Goal: Task Accomplishment & Management: Complete application form

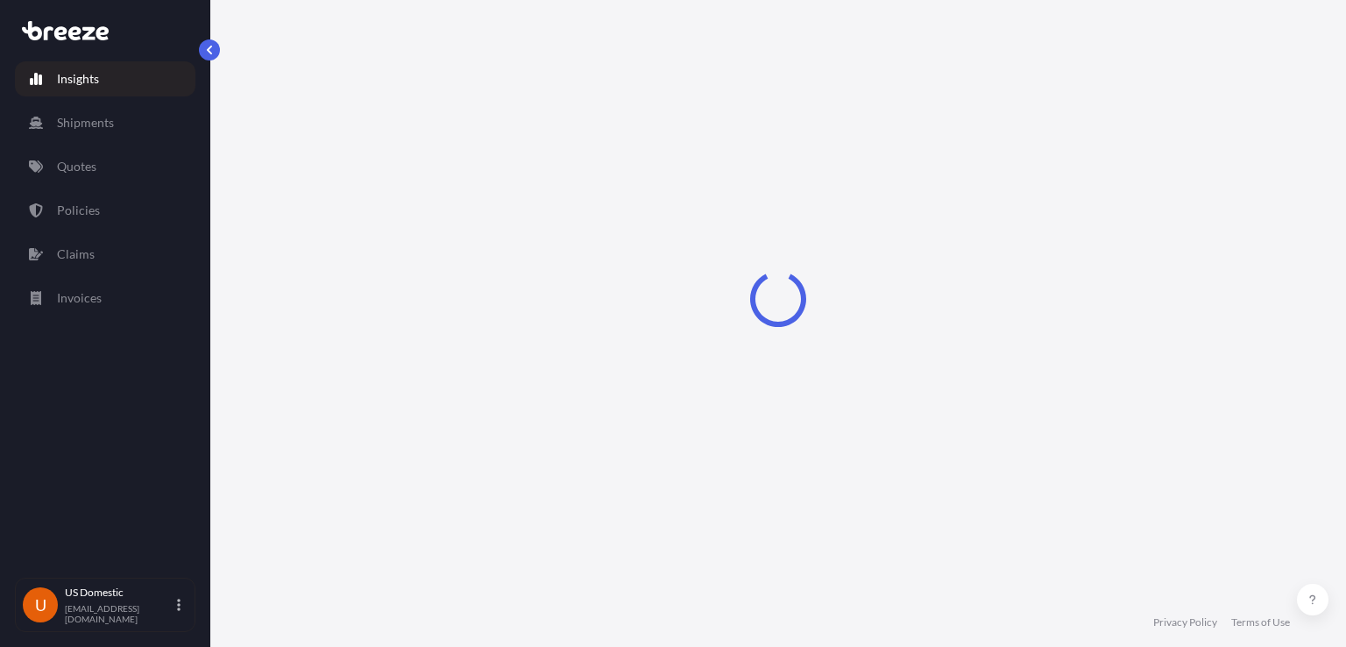
select select "2025"
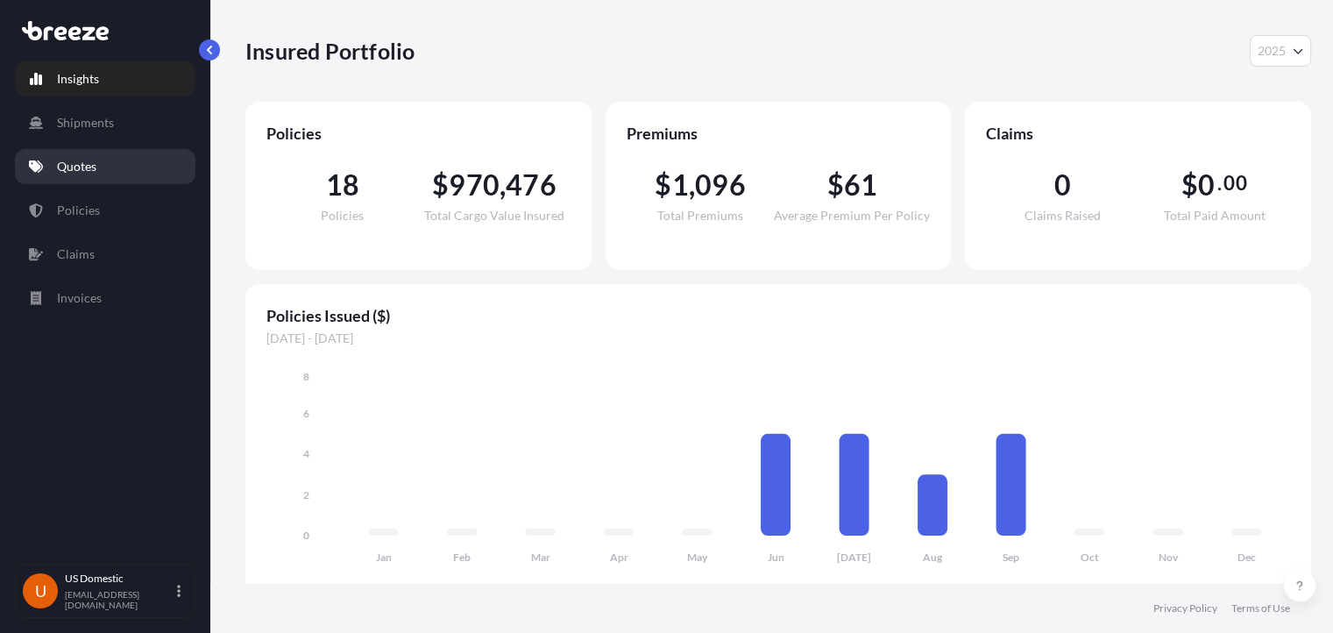
click at [72, 162] on p "Quotes" at bounding box center [76, 167] width 39 height 18
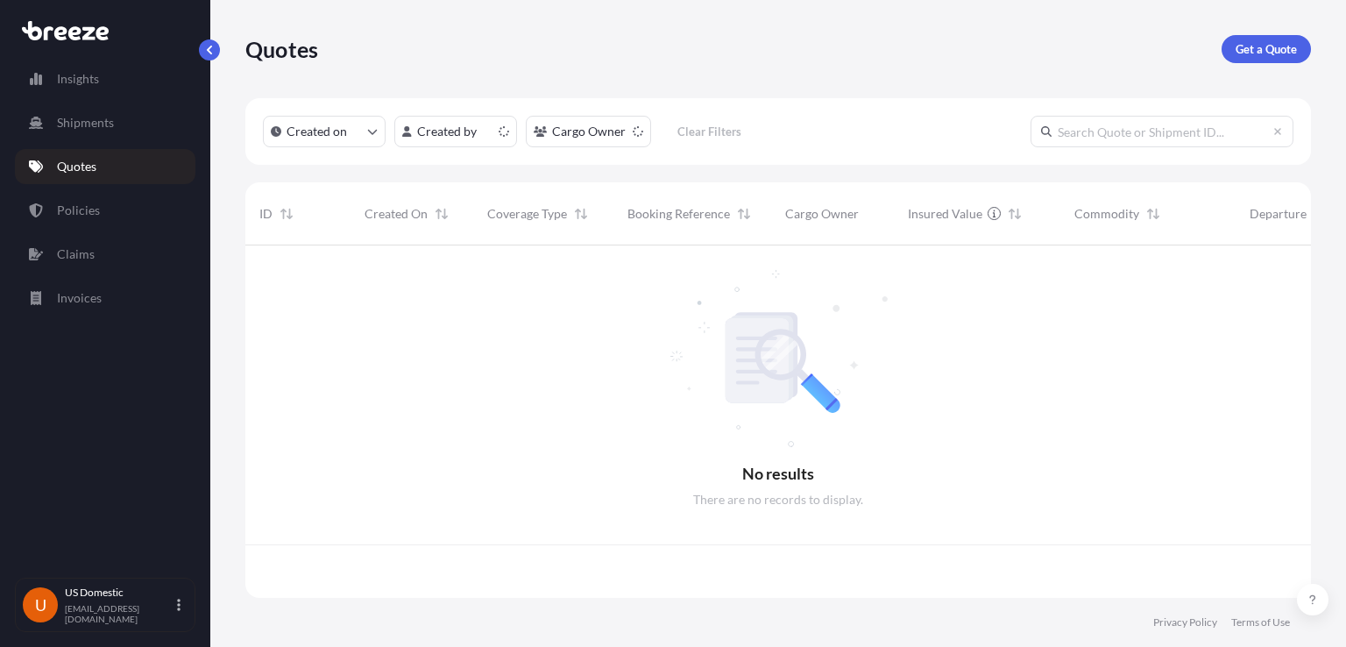
scroll to position [348, 1051]
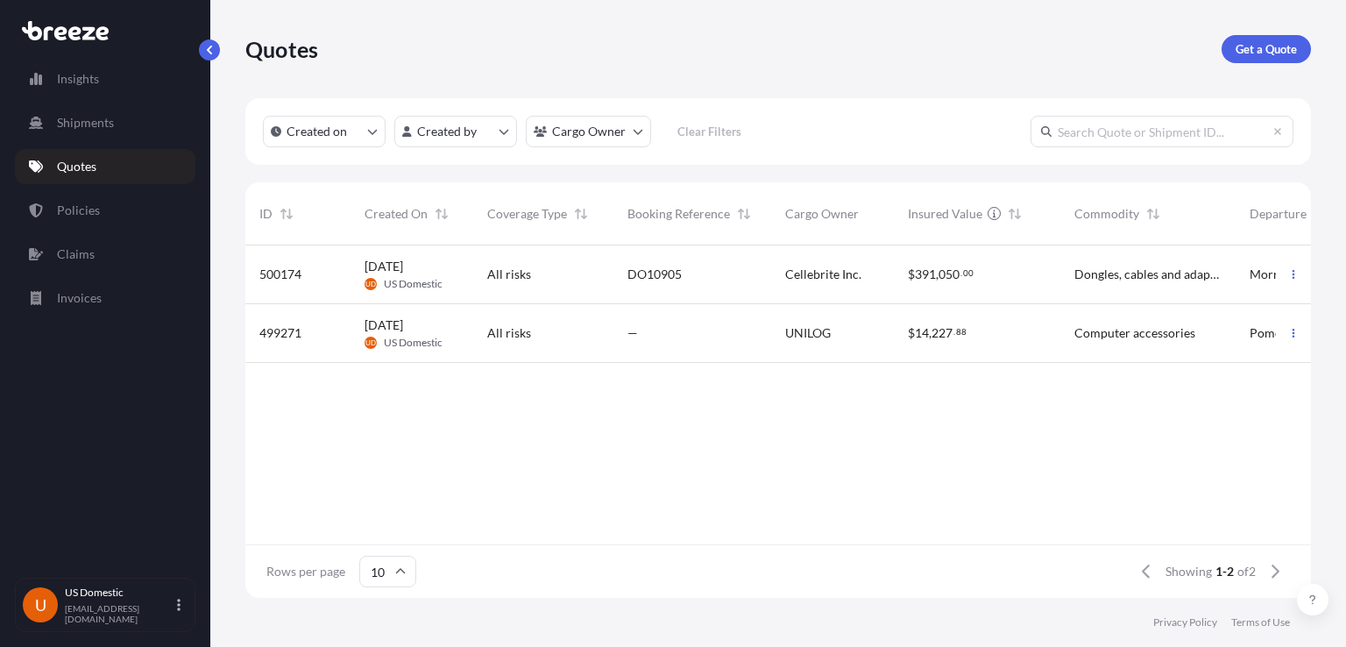
click at [740, 307] on div "—" at bounding box center [692, 333] width 158 height 59
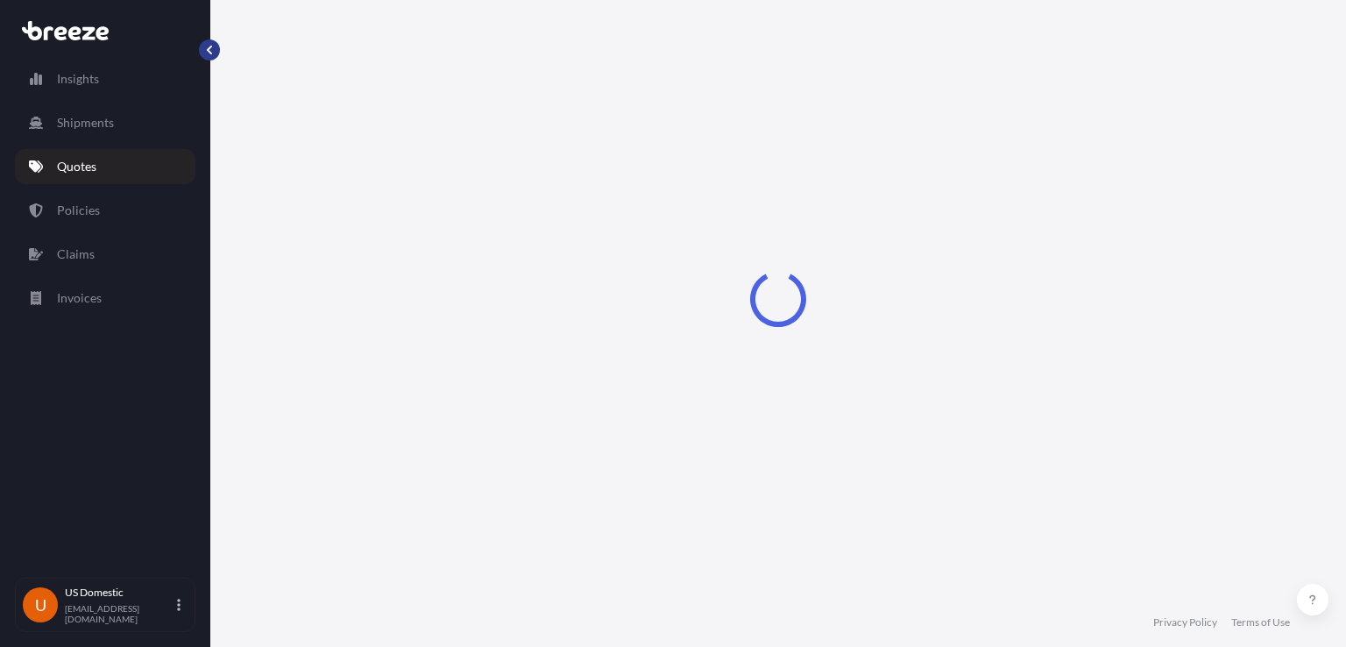
click at [204, 58] on button "button" at bounding box center [209, 49] width 21 height 21
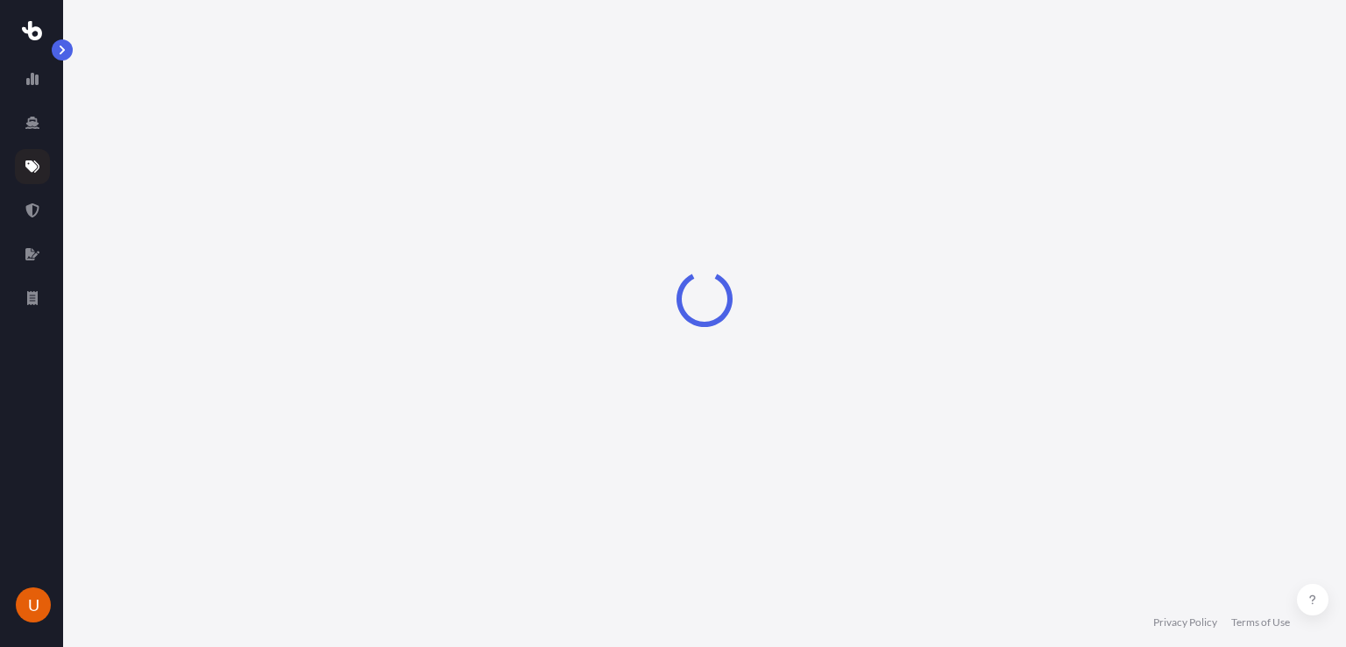
select select "Road"
select select "1"
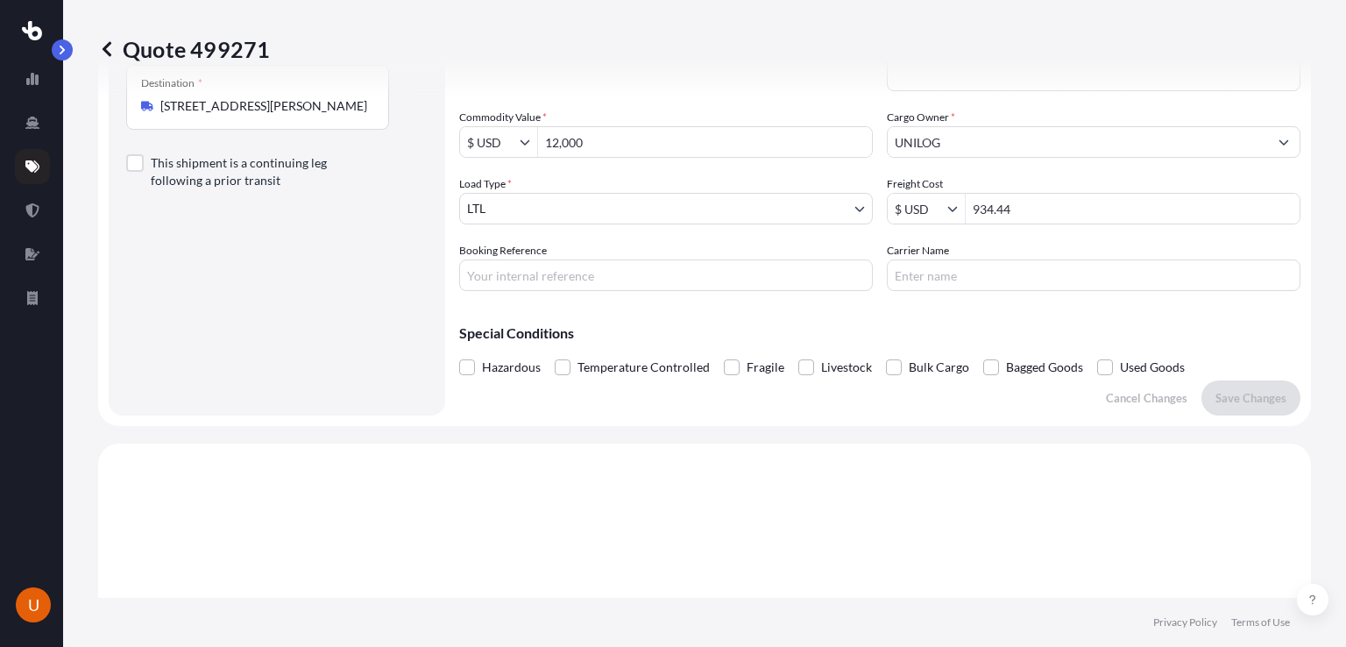
scroll to position [280, 0]
click at [108, 54] on icon at bounding box center [107, 48] width 9 height 15
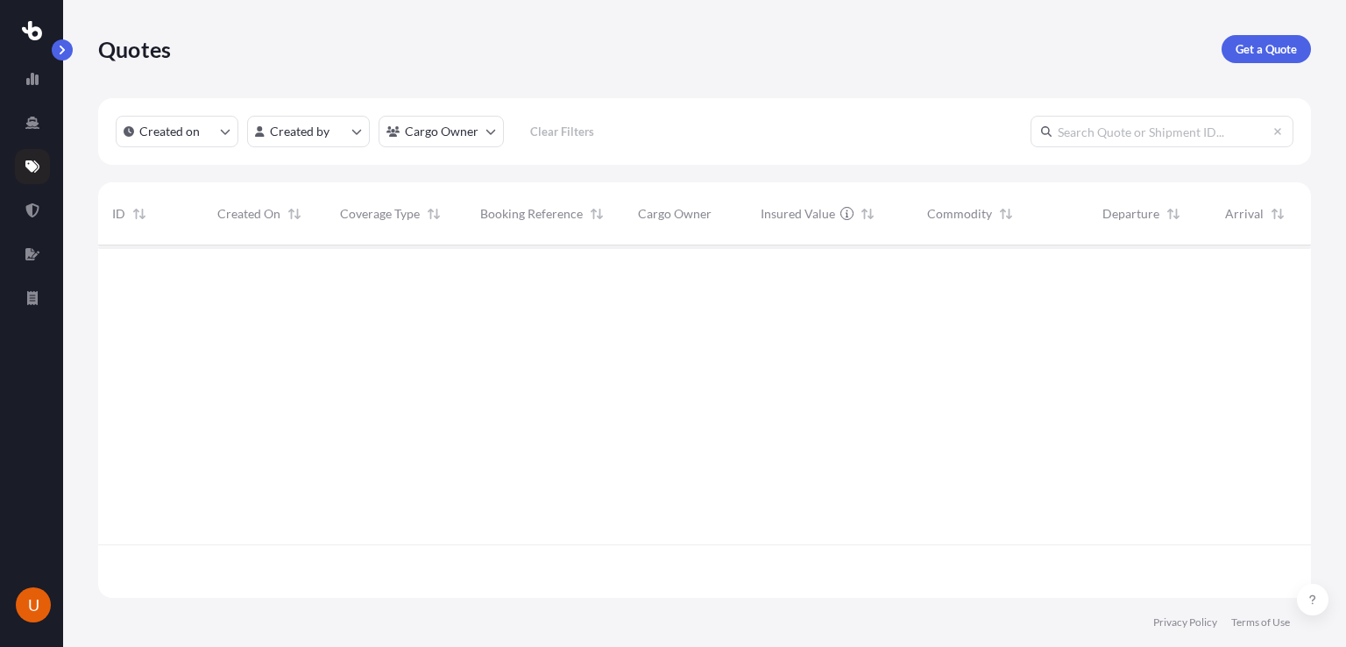
scroll to position [348, 1199]
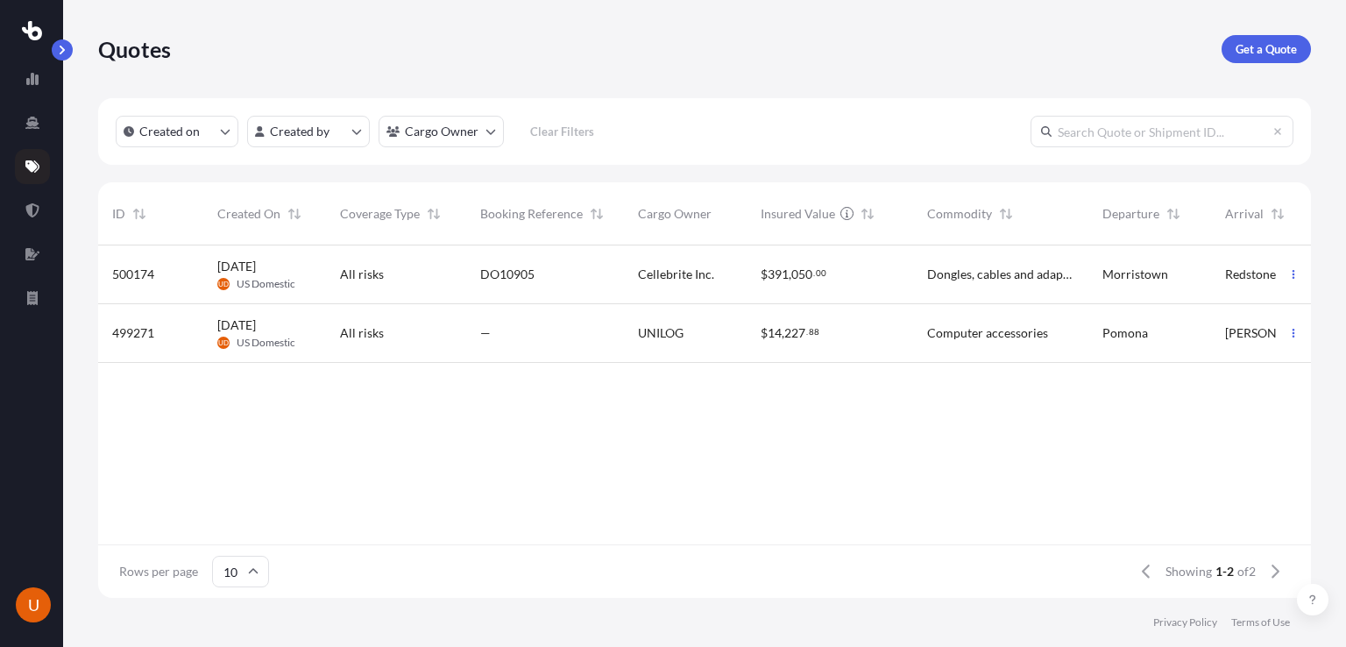
click at [785, 285] on div "$ 391 , 050 . 00" at bounding box center [829, 274] width 166 height 59
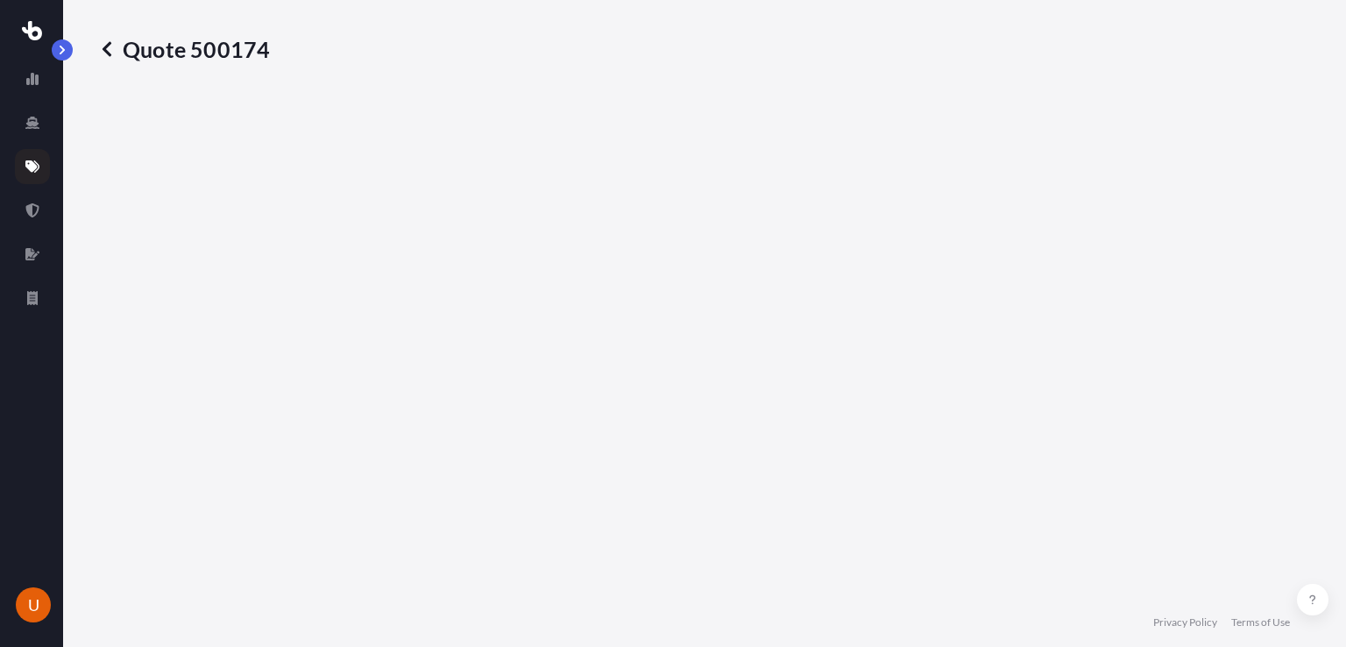
select select "Road"
select select "2"
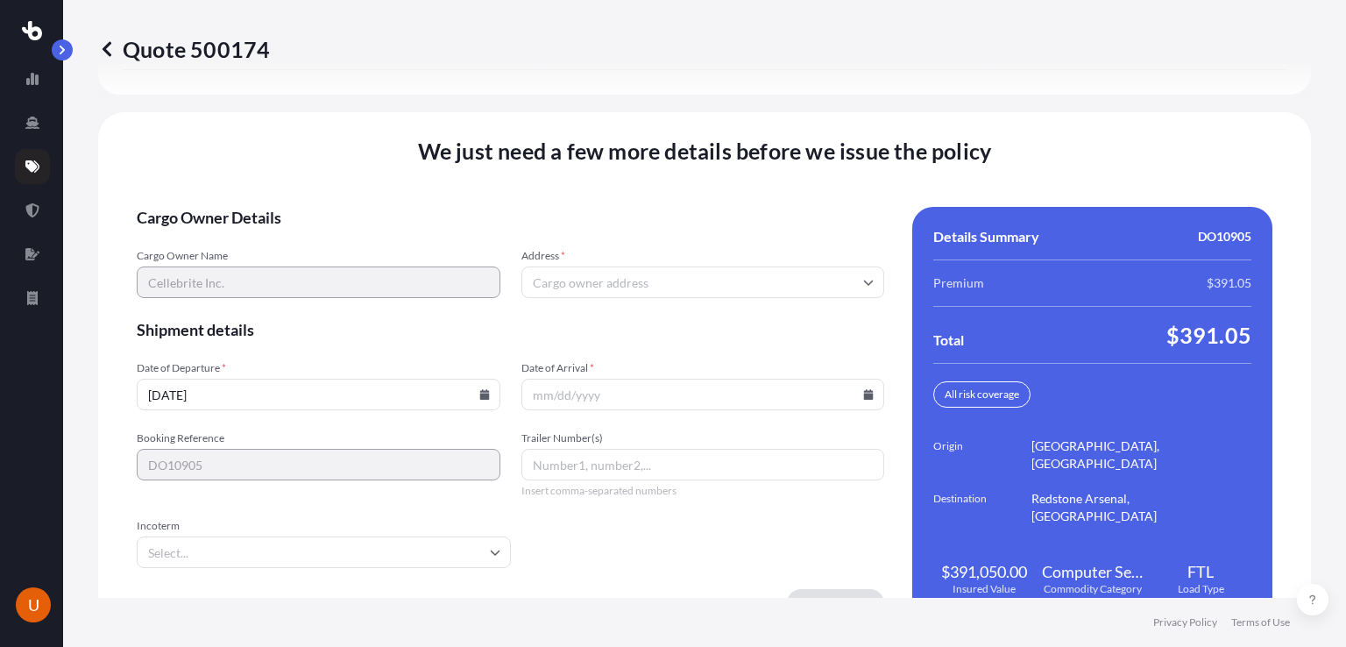
scroll to position [2534, 0]
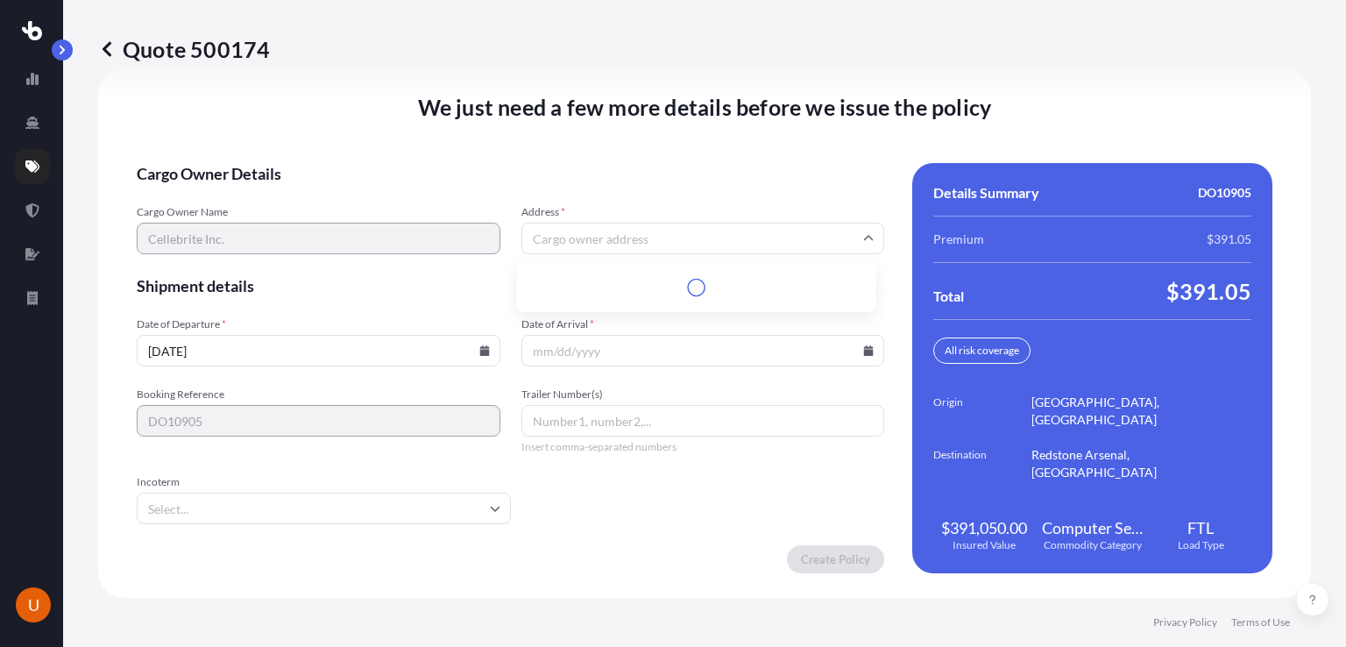
click at [727, 245] on input "Address *" at bounding box center [703, 239] width 364 height 32
paste input "[GEOGRAPHIC_DATA]"
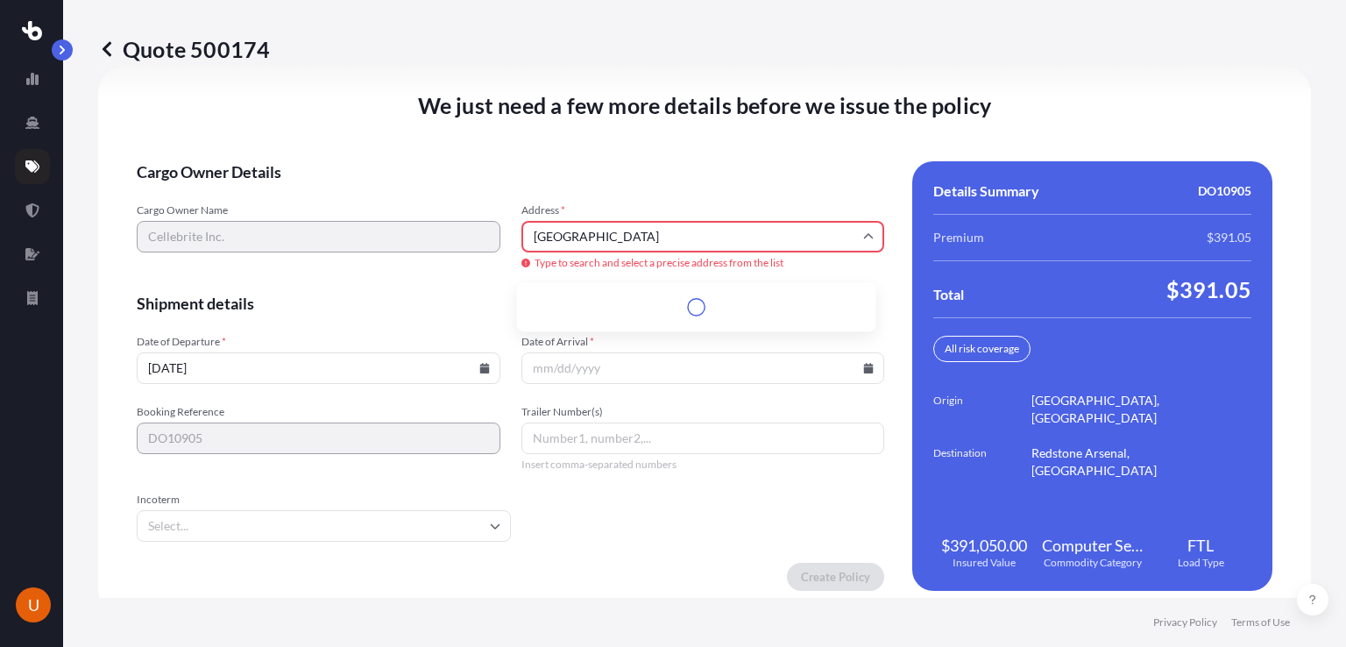
scroll to position [2552, 0]
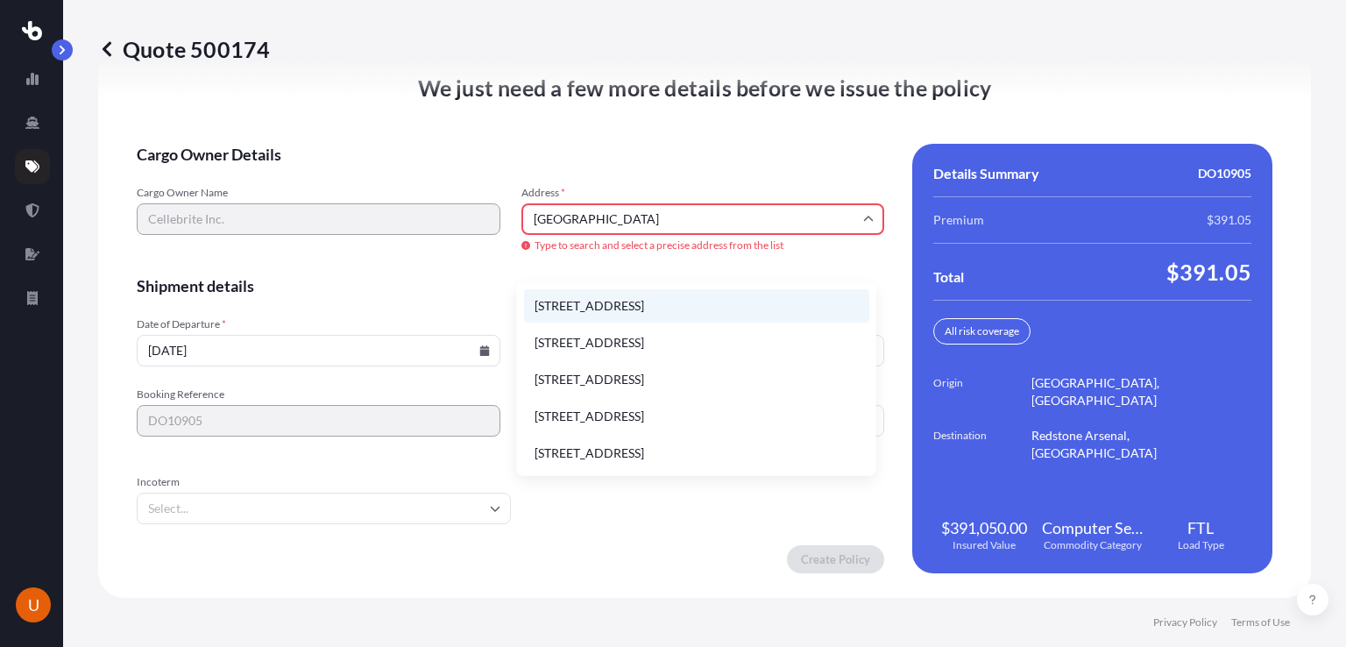
click at [676, 302] on li "[STREET_ADDRESS]" at bounding box center [696, 305] width 345 height 33
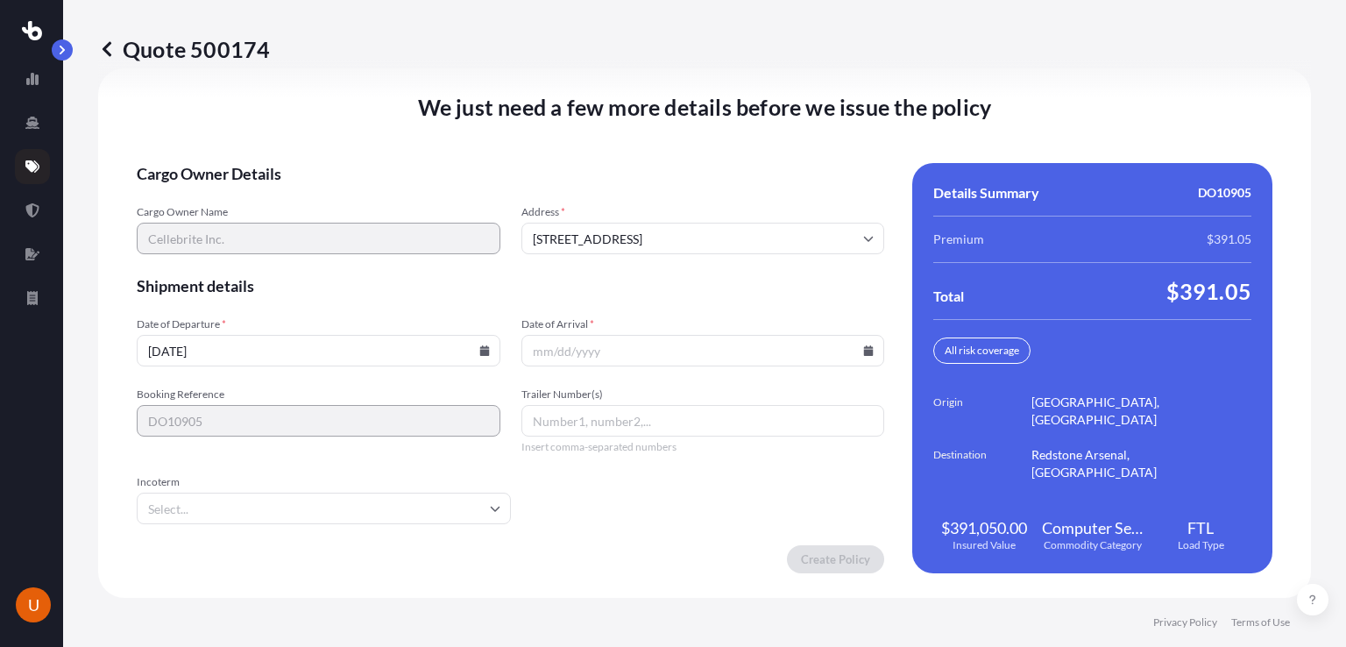
type input "[STREET_ADDRESS]"
click at [561, 343] on input "Date of Arrival *" at bounding box center [703, 351] width 364 height 32
click at [864, 353] on icon at bounding box center [869, 350] width 10 height 11
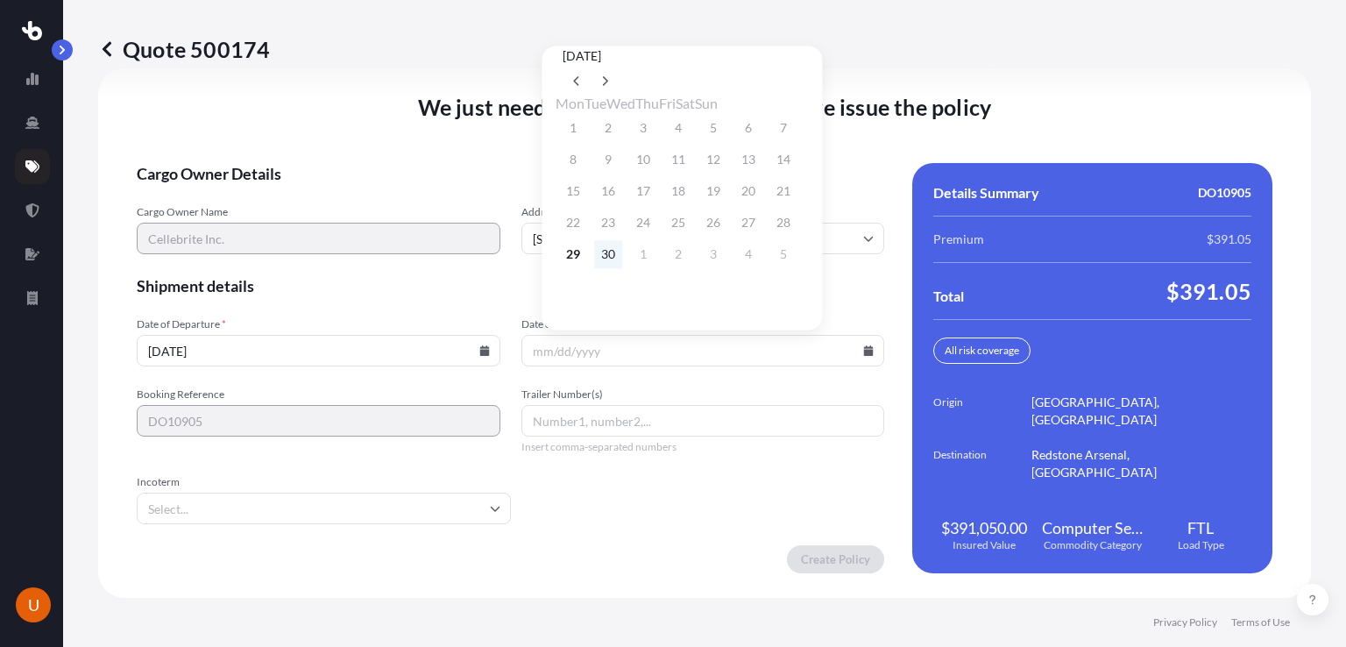
click at [618, 260] on button "30" at bounding box center [608, 254] width 28 height 28
type input "[DATE]"
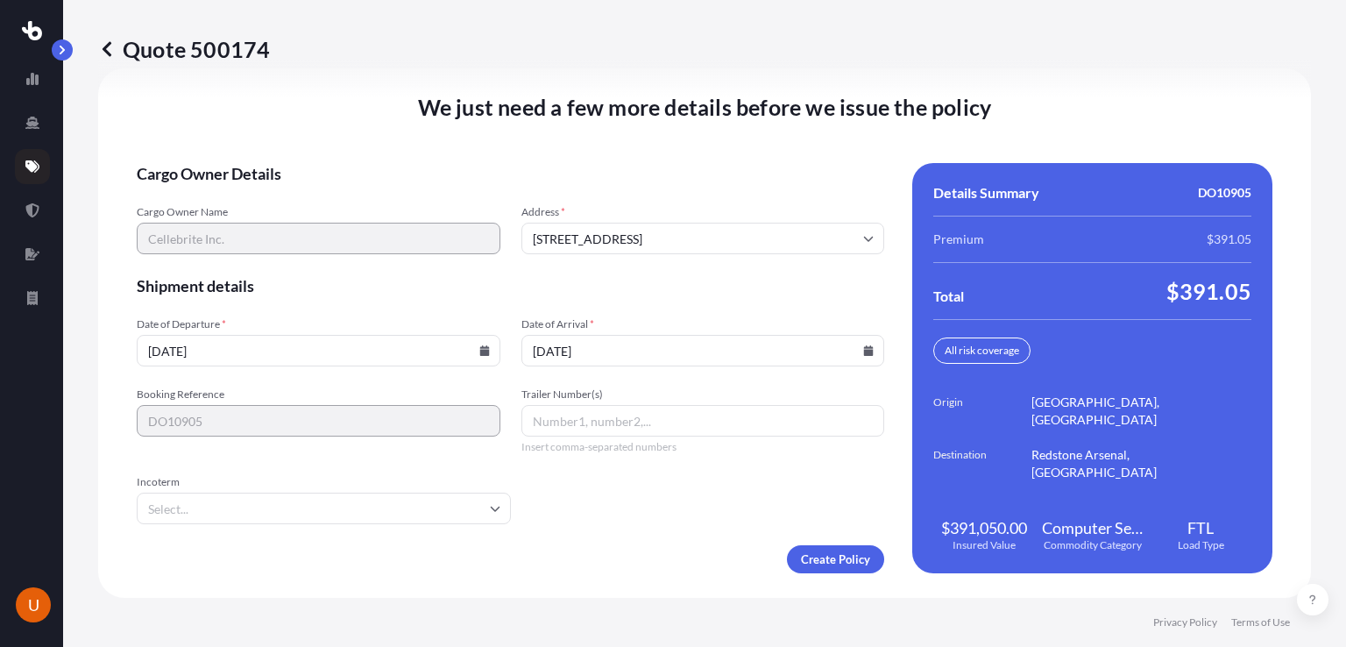
click at [799, 293] on span "Shipment details" at bounding box center [510, 285] width 747 height 21
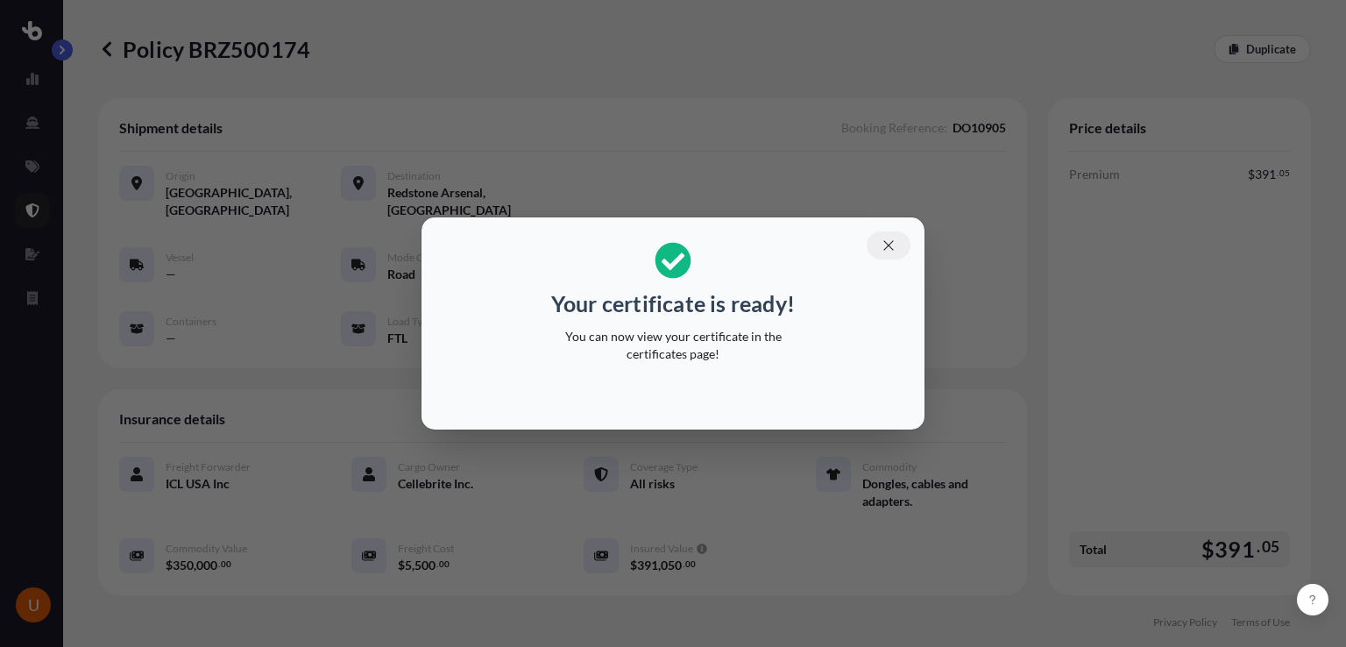
click at [887, 245] on icon "button" at bounding box center [888, 245] width 16 height 16
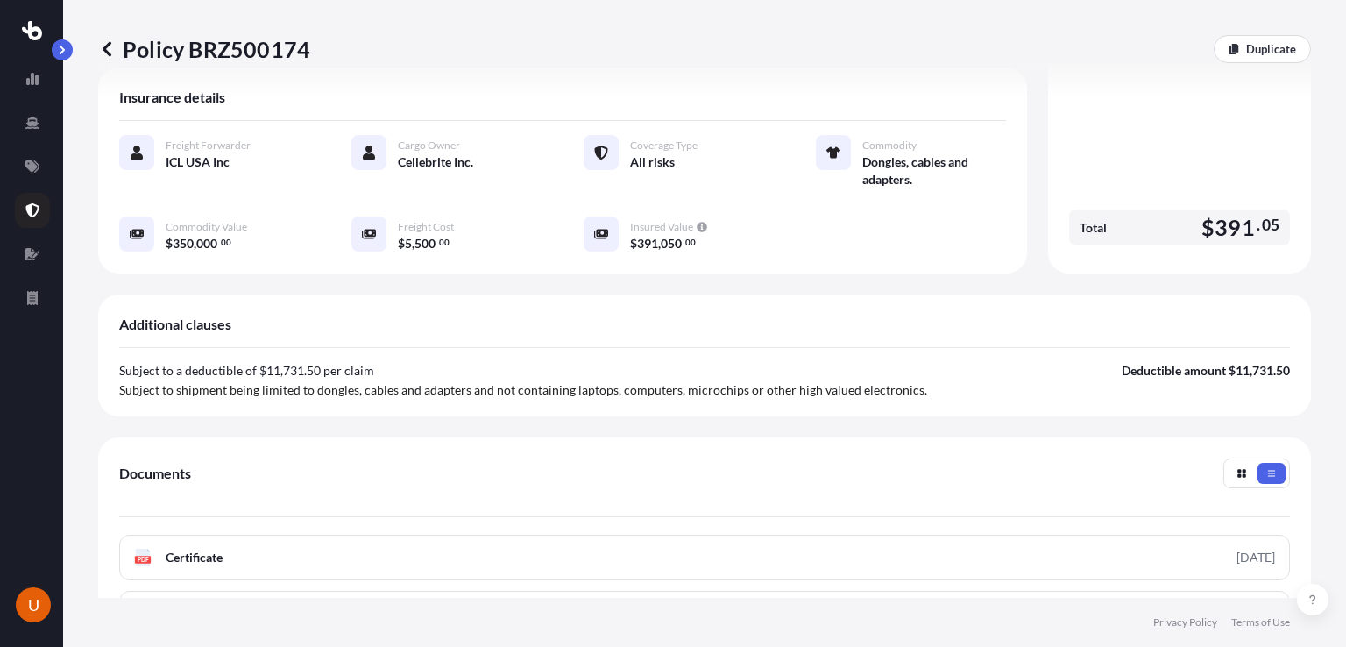
scroll to position [505, 0]
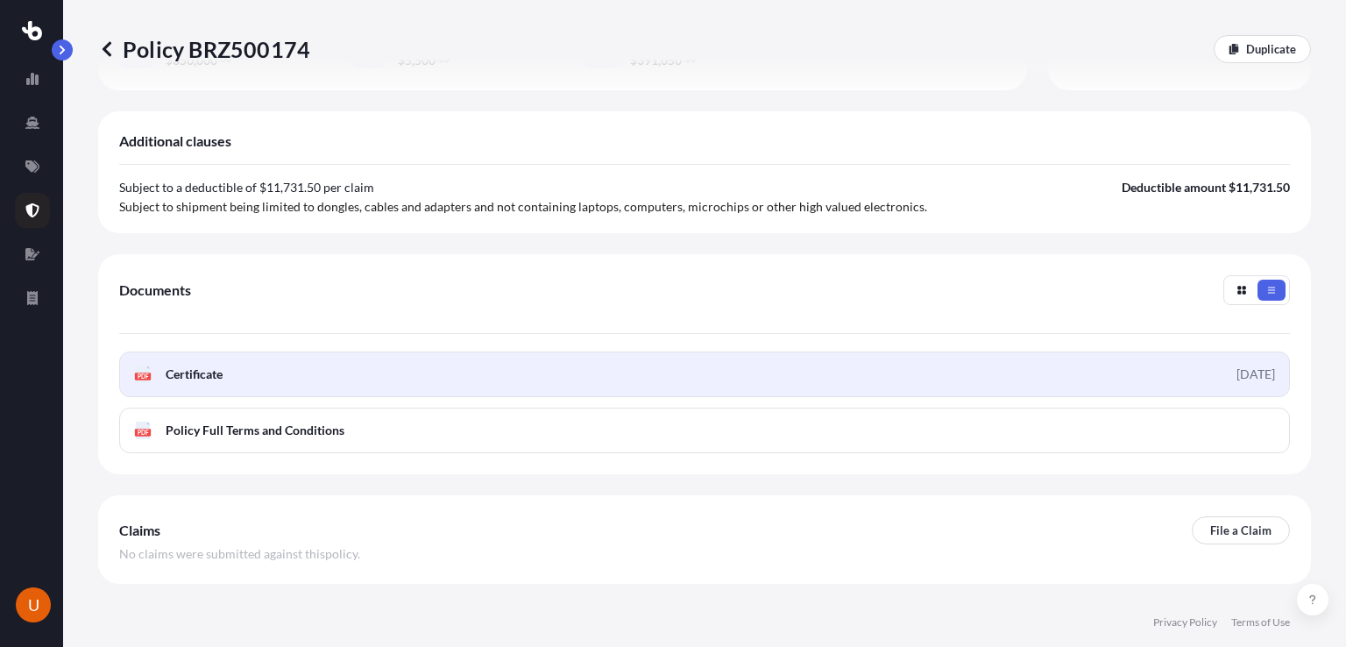
click at [1142, 369] on link "PDF Certificate [DATE]" at bounding box center [704, 374] width 1170 height 46
